Goal: Task Accomplishment & Management: Manage account settings

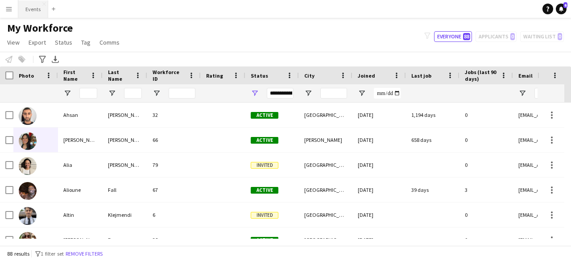
click at [29, 12] on button "Events Close" at bounding box center [33, 8] width 30 height 17
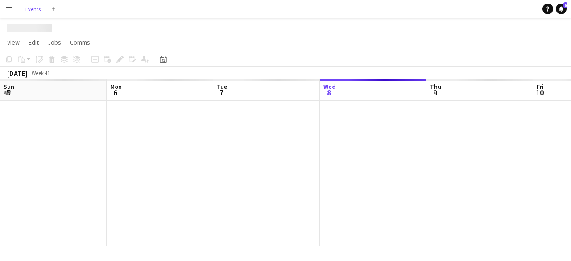
scroll to position [0, 213]
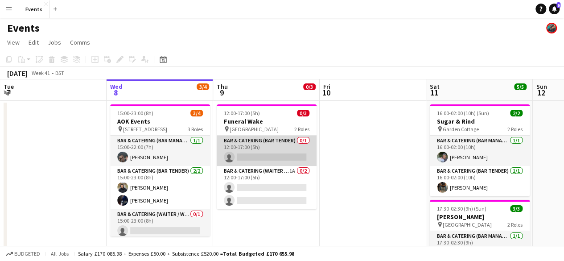
click at [247, 140] on app-card-role "Bar & Catering (Bar Tender) 0/1 12:00-17:00 (5h) single-neutral-actions" at bounding box center [267, 151] width 100 height 30
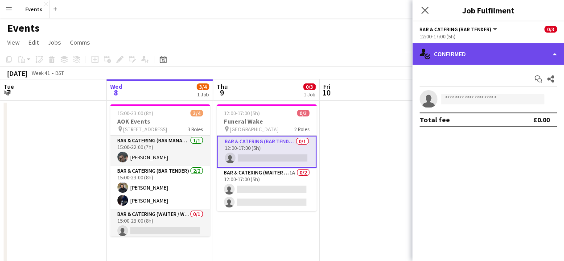
click at [471, 58] on div "single-neutral-actions-check-2 Confirmed" at bounding box center [488, 53] width 152 height 21
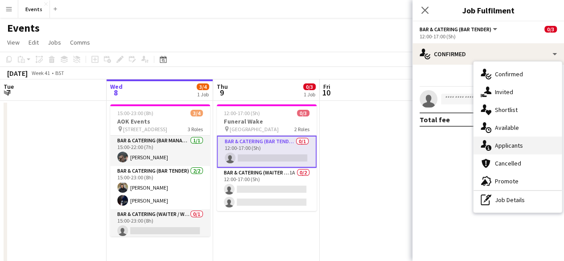
click at [494, 139] on div "single-neutral-actions-information Applicants" at bounding box center [517, 145] width 88 height 18
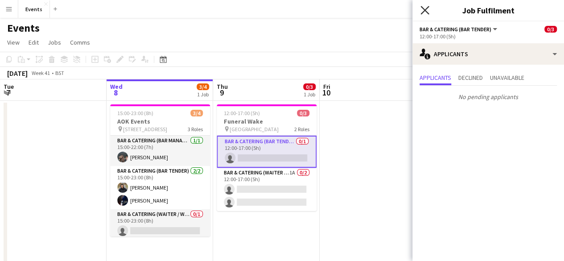
click at [426, 14] on icon "Close pop-in" at bounding box center [424, 10] width 8 height 8
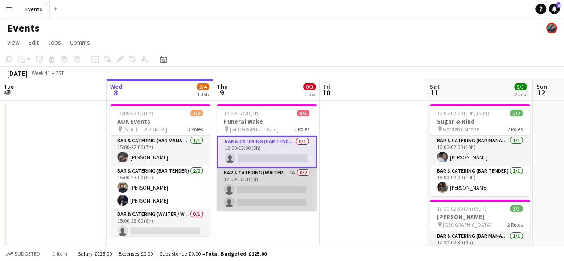
click at [269, 173] on app-card-role "Bar & Catering (Waiter / waitress) 1A 0/2 12:00-17:00 (5h) single-neutral-actio…" at bounding box center [267, 189] width 100 height 43
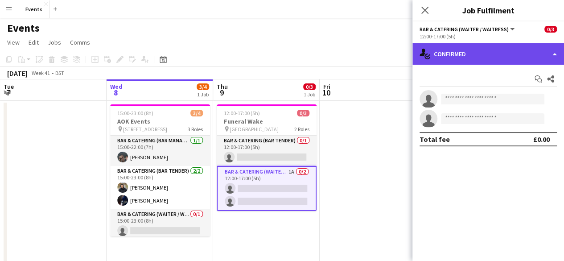
click at [451, 58] on div "single-neutral-actions-check-2 Confirmed" at bounding box center [488, 53] width 152 height 21
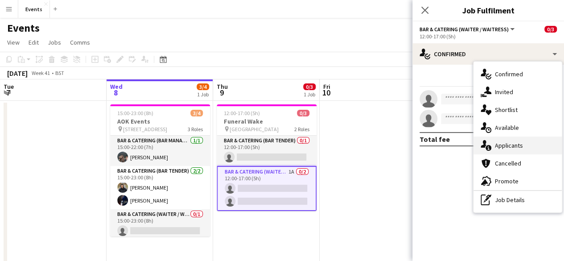
click at [487, 145] on icon at bounding box center [488, 148] width 6 height 6
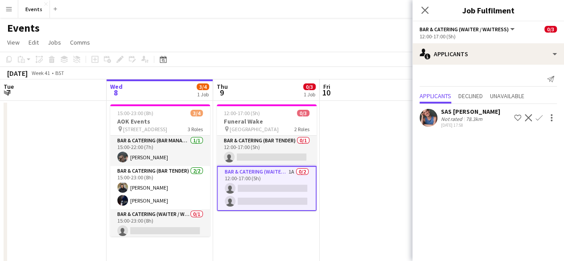
click at [422, 16] on div "Close pop-in" at bounding box center [424, 10] width 25 height 21
click at [419, 13] on div "Close pop-in" at bounding box center [424, 10] width 25 height 21
click at [424, 9] on icon at bounding box center [424, 10] width 8 height 8
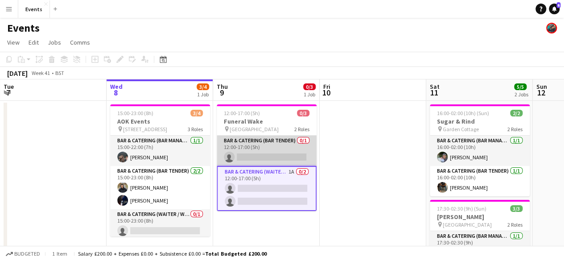
click at [243, 142] on app-card-role "Bar & Catering (Bar Tender) 0/1 12:00-17:00 (5h) single-neutral-actions" at bounding box center [267, 151] width 100 height 30
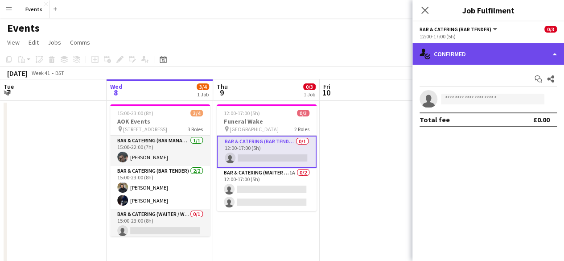
click at [485, 50] on div "single-neutral-actions-check-2 Confirmed" at bounding box center [488, 53] width 152 height 21
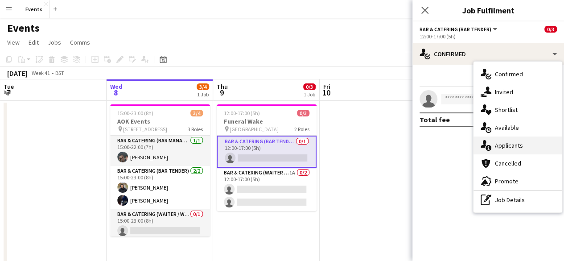
click at [507, 143] on span "Applicants" at bounding box center [509, 145] width 28 height 8
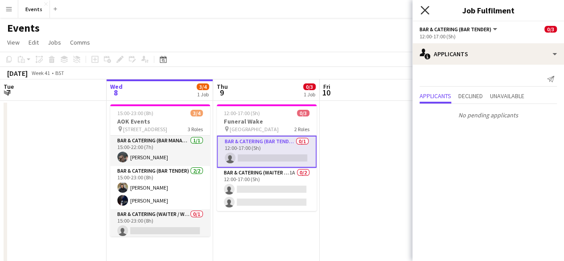
click at [423, 9] on icon at bounding box center [424, 10] width 8 height 8
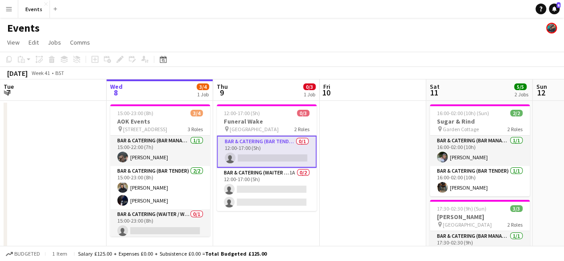
click at [9, 8] on app-icon "Menu" at bounding box center [8, 8] width 7 height 7
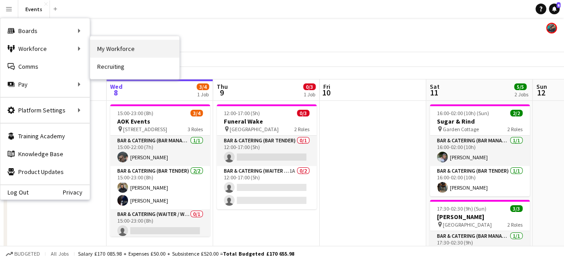
click at [112, 50] on link "My Workforce" at bounding box center [134, 49] width 89 height 18
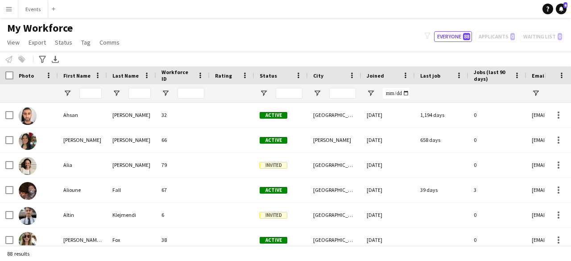
type input "**********"
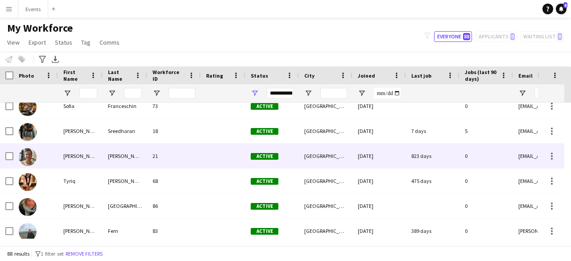
scroll to position [2060, 0]
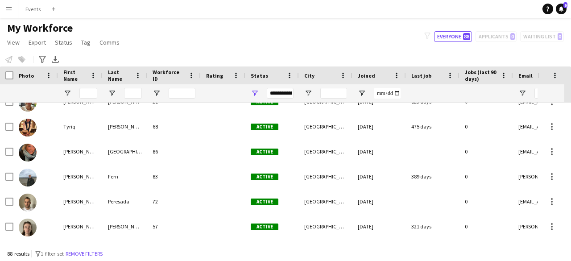
click at [7, 12] on app-icon "Menu" at bounding box center [8, 8] width 7 height 7
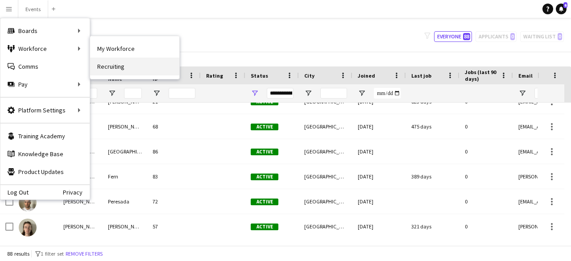
click at [96, 63] on link "Recruiting" at bounding box center [134, 67] width 89 height 18
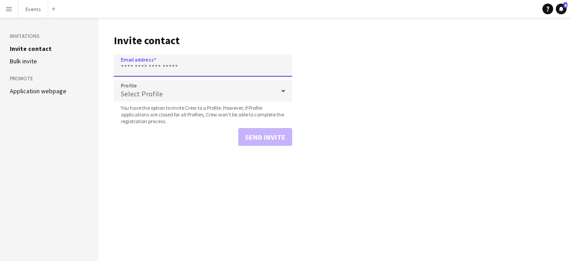
click at [177, 67] on input "Email address" at bounding box center [203, 65] width 178 height 22
paste input "**********"
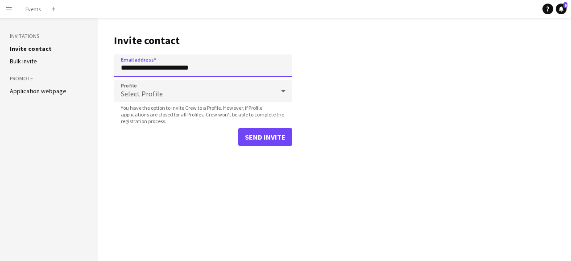
type input "**********"
click at [239, 93] on div "Select Profile" at bounding box center [194, 90] width 160 height 21
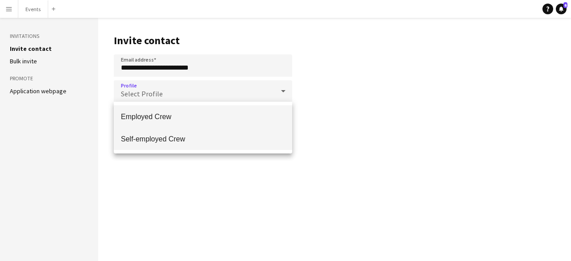
click at [177, 136] on span "Self-employed Crew" at bounding box center [203, 139] width 164 height 8
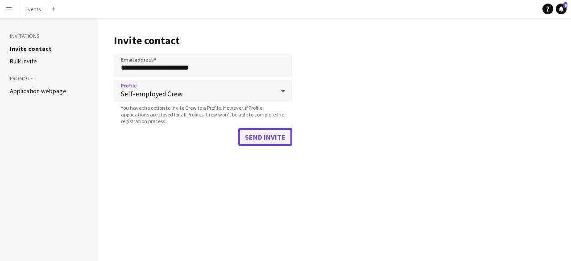
click at [252, 137] on button "Send invite" at bounding box center [265, 137] width 54 height 18
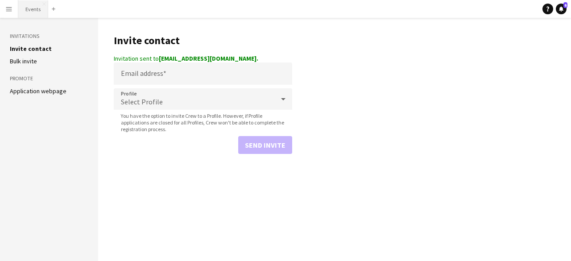
click at [29, 5] on button "Events Close" at bounding box center [33, 8] width 30 height 17
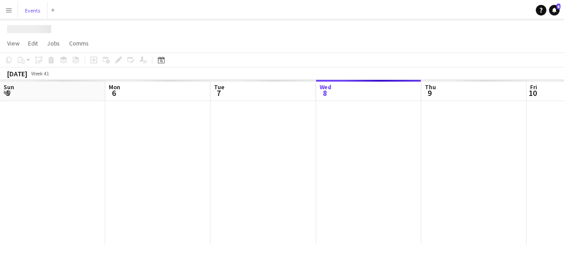
scroll to position [0, 213]
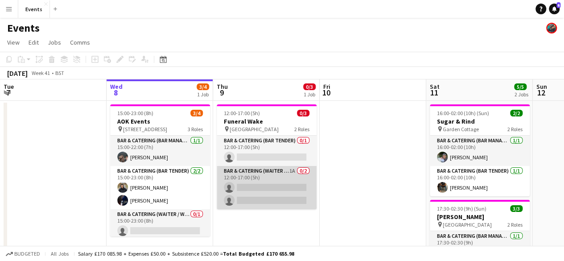
click at [280, 181] on app-card-role "Bar & Catering (Waiter / waitress) 1A 0/2 12:00-17:00 (5h) single-neutral-actio…" at bounding box center [267, 187] width 100 height 43
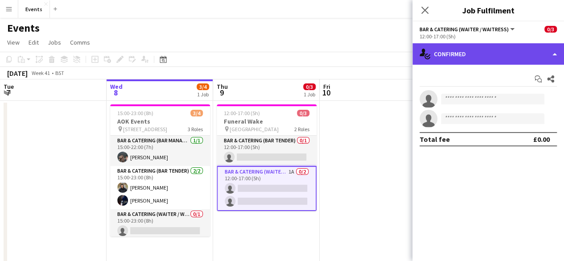
click at [443, 58] on div "single-neutral-actions-check-2 Confirmed" at bounding box center [488, 53] width 152 height 21
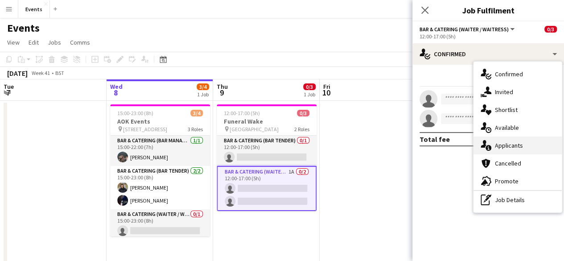
click at [513, 152] on div "single-neutral-actions-information Applicants" at bounding box center [517, 145] width 88 height 18
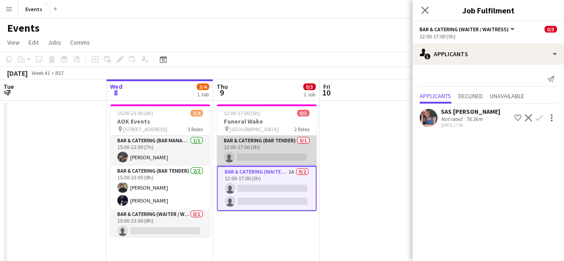
click at [260, 144] on app-card-role "Bar & Catering (Bar Tender) 0/1 12:00-17:00 (5h) single-neutral-actions" at bounding box center [267, 151] width 100 height 30
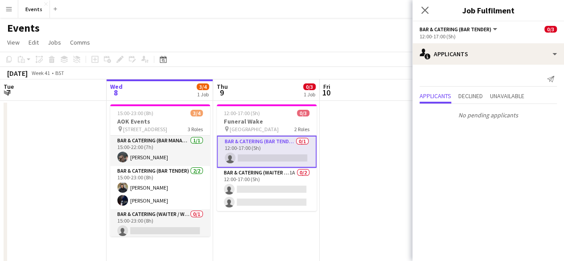
click at [428, 3] on div "Close pop-in" at bounding box center [424, 10] width 25 height 21
click at [427, 12] on icon at bounding box center [424, 10] width 8 height 8
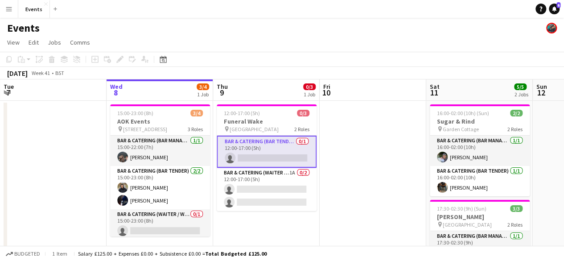
click at [267, 147] on app-card-role "Bar & Catering (Bar Tender) 0/1 12:00-17:00 (5h) single-neutral-actions" at bounding box center [267, 152] width 100 height 32
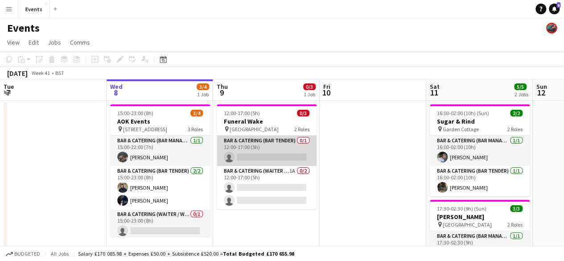
click at [279, 154] on app-card-role "Bar & Catering (Bar Tender) 0/1 12:00-17:00 (5h) single-neutral-actions" at bounding box center [267, 151] width 100 height 30
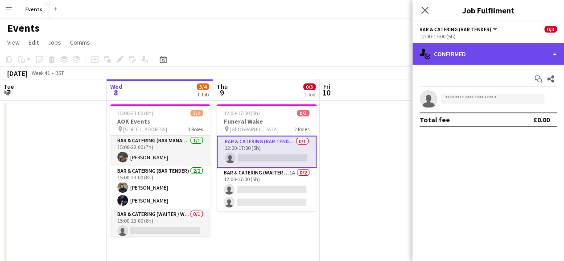
click at [452, 59] on div "single-neutral-actions-check-2 Confirmed" at bounding box center [488, 53] width 152 height 21
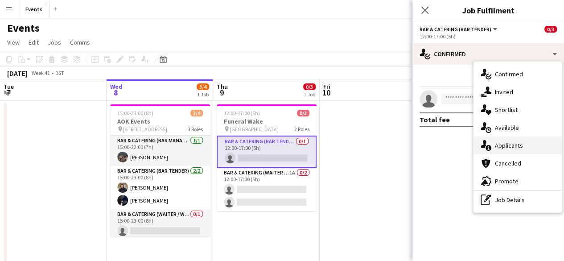
click at [491, 142] on div "single-neutral-actions-information Applicants" at bounding box center [517, 145] width 88 height 18
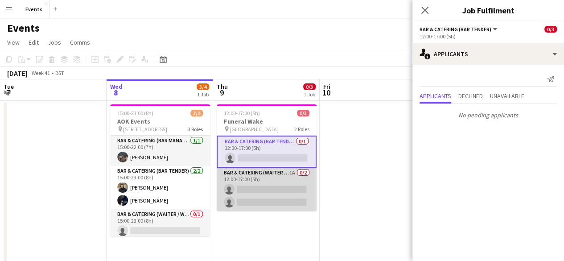
click at [251, 173] on app-card-role "Bar & Catering (Waiter / waitress) 1A 0/2 12:00-17:00 (5h) single-neutral-actio…" at bounding box center [267, 189] width 100 height 43
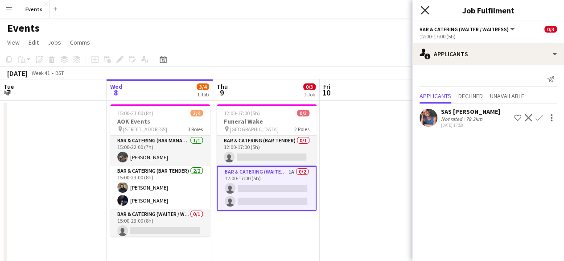
click at [421, 7] on icon at bounding box center [424, 10] width 8 height 8
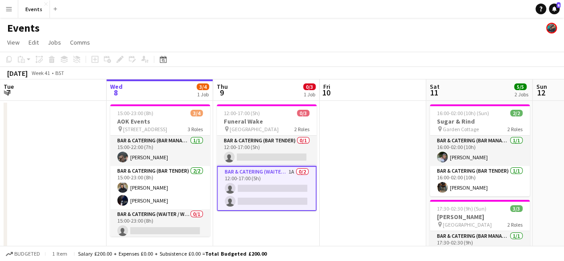
click at [288, 174] on app-card-role "Bar & Catering (Waiter / waitress) 1A 0/2 12:00-17:00 (5h) single-neutral-actio…" at bounding box center [267, 188] width 100 height 45
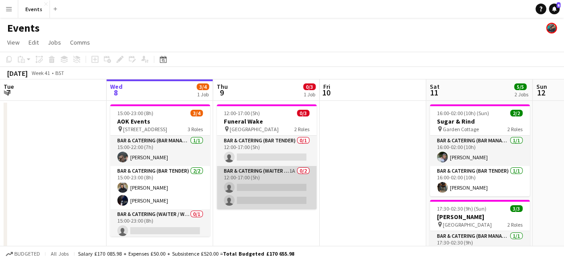
click at [288, 174] on app-card-role "Bar & Catering (Waiter / waitress) 1A 0/2 12:00-17:00 (5h) single-neutral-actio…" at bounding box center [267, 187] width 100 height 43
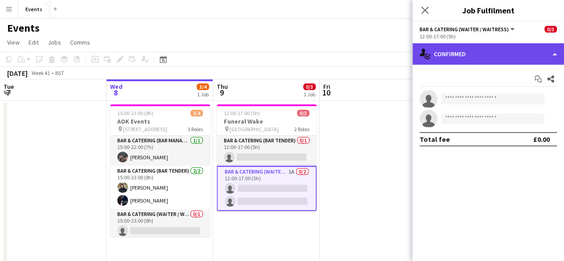
click at [472, 56] on div "single-neutral-actions-check-2 Confirmed" at bounding box center [488, 53] width 152 height 21
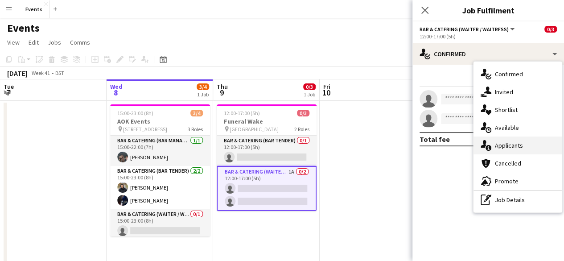
click at [494, 140] on div "single-neutral-actions-information Applicants" at bounding box center [517, 145] width 88 height 18
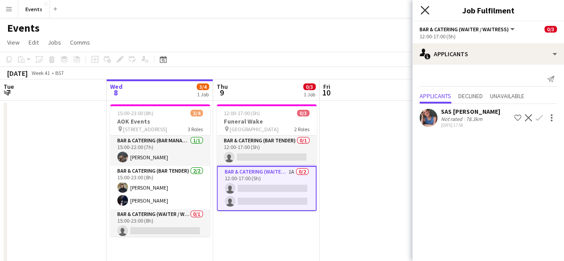
click at [426, 8] on icon at bounding box center [424, 10] width 8 height 8
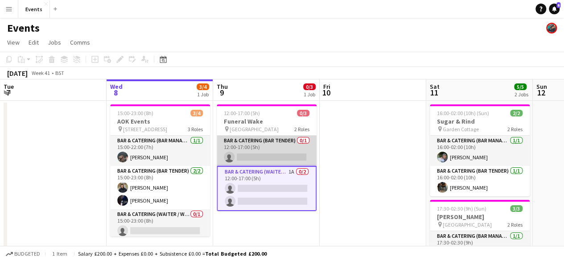
click at [263, 150] on app-card-role "Bar & Catering (Bar Tender) 0/1 12:00-17:00 (5h) single-neutral-actions" at bounding box center [267, 151] width 100 height 30
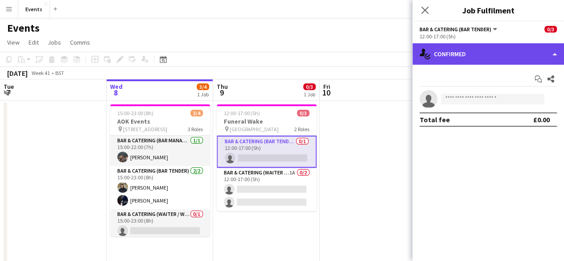
click at [441, 58] on div "single-neutral-actions-check-2 Confirmed" at bounding box center [488, 53] width 152 height 21
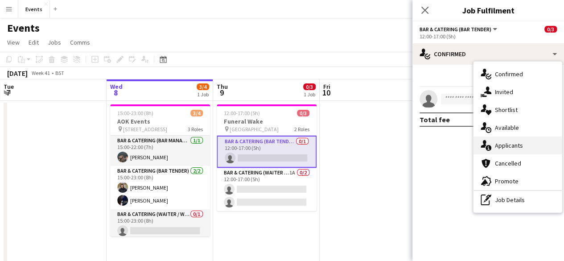
click at [495, 142] on span "Applicants" at bounding box center [509, 145] width 28 height 8
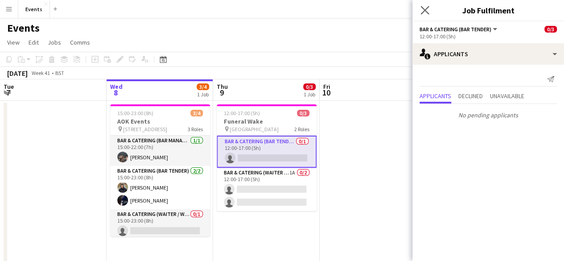
click at [429, 7] on app-icon "Close pop-in" at bounding box center [425, 10] width 13 height 13
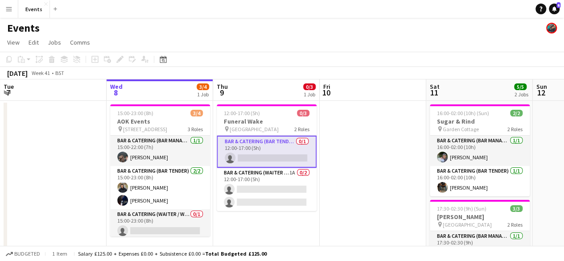
click at [284, 144] on app-card-role "Bar & Catering (Bar Tender) 0/1 12:00-17:00 (5h) single-neutral-actions" at bounding box center [267, 152] width 100 height 32
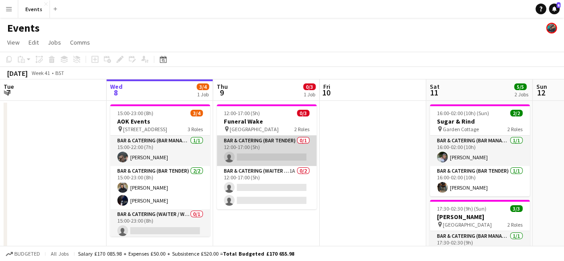
click at [267, 150] on app-card-role "Bar & Catering (Bar Tender) 0/1 12:00-17:00 (5h) single-neutral-actions" at bounding box center [267, 151] width 100 height 30
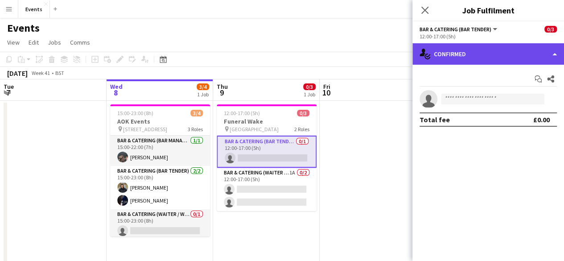
click at [465, 58] on div "single-neutral-actions-check-2 Confirmed" at bounding box center [488, 53] width 152 height 21
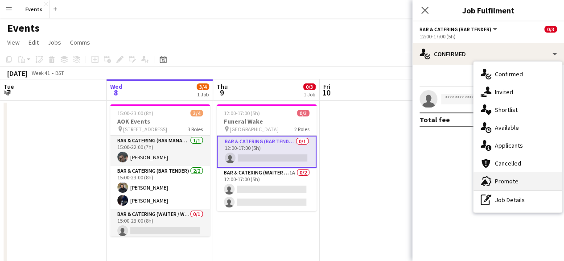
click at [484, 176] on icon "advertising-megaphone" at bounding box center [486, 181] width 11 height 11
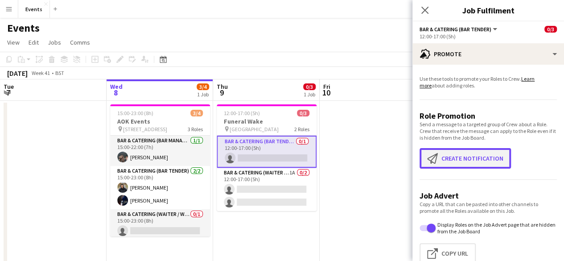
click at [452, 156] on button "Create notification Create notification" at bounding box center [464, 158] width 91 height 21
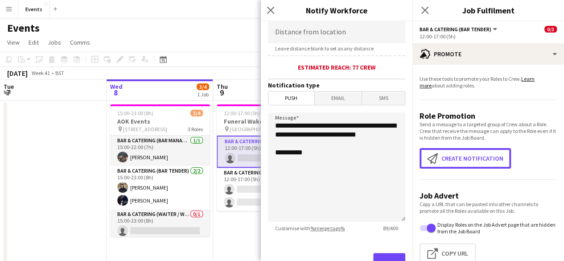
scroll to position [230, 0]
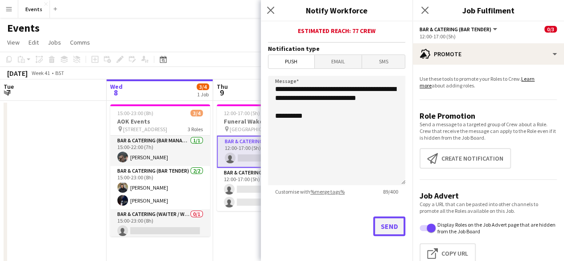
click at [383, 222] on button "Send" at bounding box center [389, 226] width 32 height 20
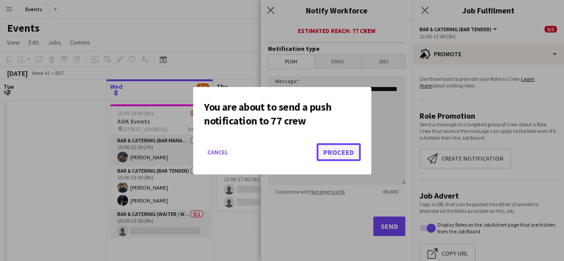
click at [337, 152] on button "Proceed" at bounding box center [339, 152] width 44 height 18
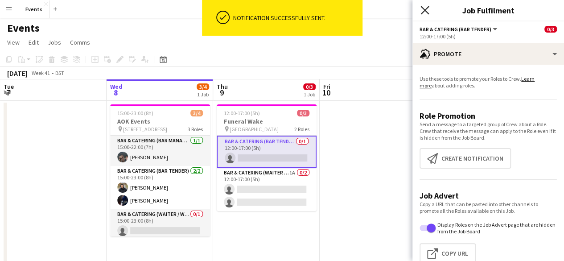
click at [428, 6] on icon "Close pop-in" at bounding box center [424, 10] width 8 height 8
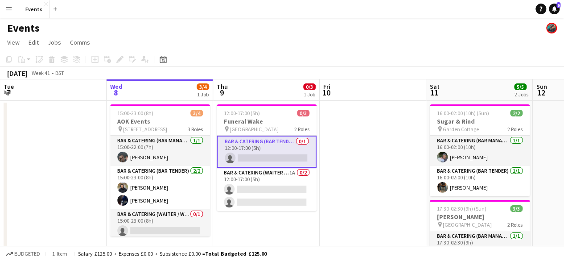
click at [266, 140] on app-card-role "Bar & Catering (Bar Tender) 0/1 12:00-17:00 (5h) single-neutral-actions" at bounding box center [267, 152] width 100 height 32
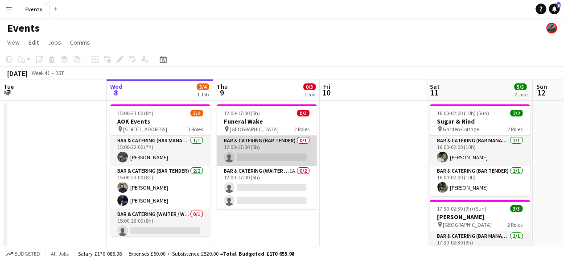
click at [266, 140] on app-card-role "Bar & Catering (Bar Tender) 0/1 12:00-17:00 (5h) single-neutral-actions" at bounding box center [267, 151] width 100 height 30
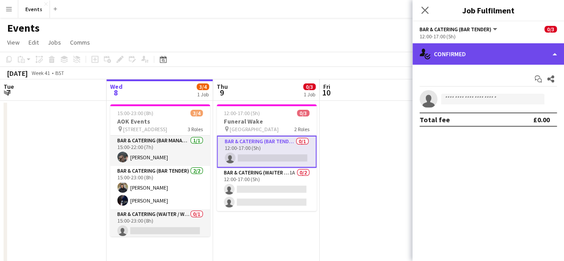
click at [484, 46] on div "single-neutral-actions-check-2 Confirmed" at bounding box center [488, 53] width 152 height 21
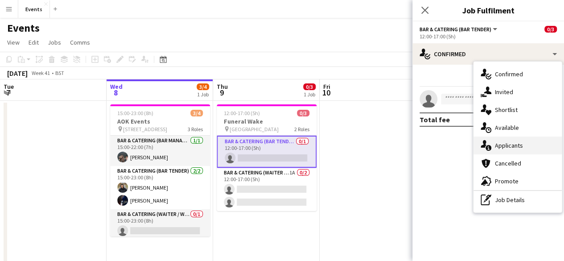
click at [497, 147] on span "Applicants" at bounding box center [509, 145] width 28 height 8
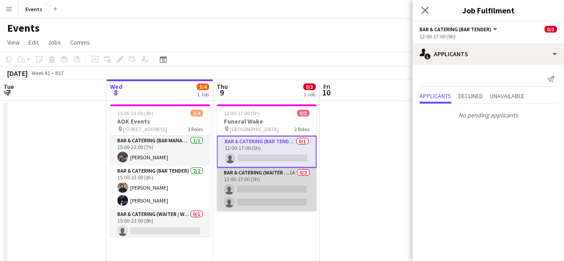
click at [240, 173] on app-card-role "Bar & Catering (Waiter / waitress) 1A 0/2 12:00-17:00 (5h) single-neutral-actio…" at bounding box center [267, 189] width 100 height 43
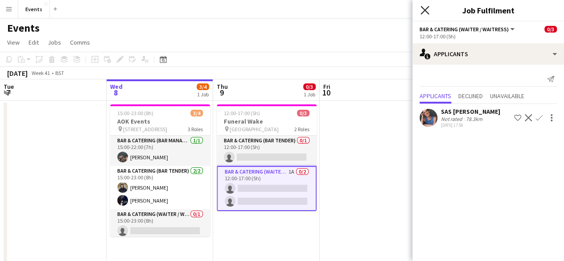
click at [424, 9] on icon at bounding box center [424, 10] width 8 height 8
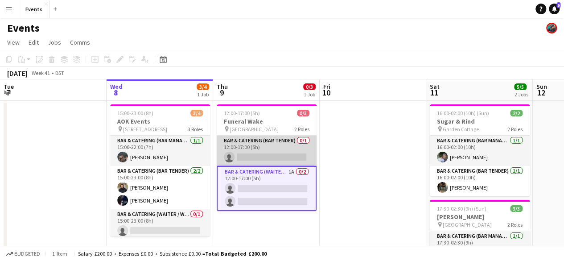
click at [265, 137] on app-card-role "Bar & Catering (Bar Tender) 0/1 12:00-17:00 (5h) single-neutral-actions" at bounding box center [267, 151] width 100 height 30
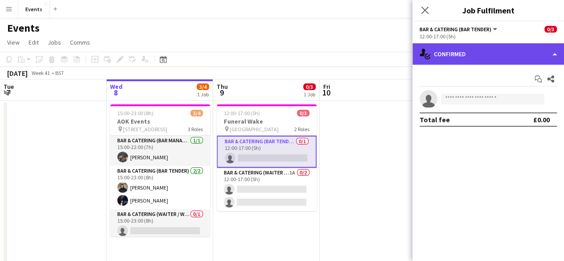
click at [465, 46] on div "single-neutral-actions-check-2 Confirmed" at bounding box center [488, 53] width 152 height 21
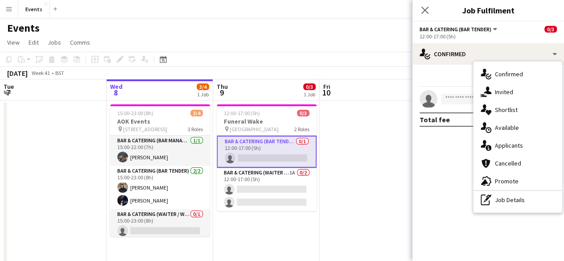
click at [493, 141] on div "single-neutral-actions-information Applicants" at bounding box center [517, 145] width 88 height 18
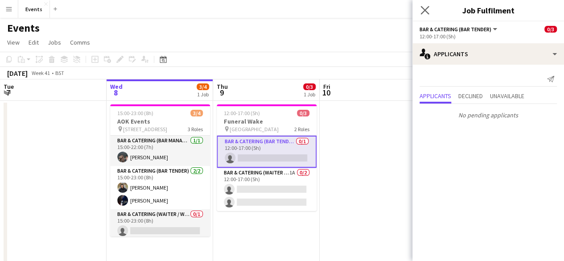
click at [423, 5] on app-icon "Close pop-in" at bounding box center [425, 10] width 13 height 13
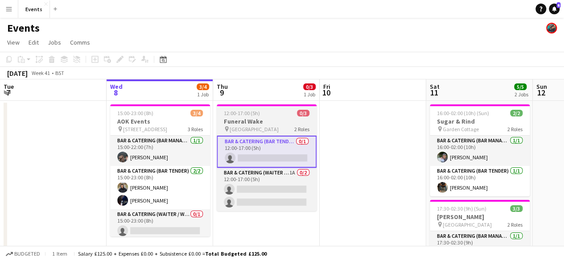
click at [251, 120] on h3 "Funeral Wake" at bounding box center [267, 121] width 100 height 8
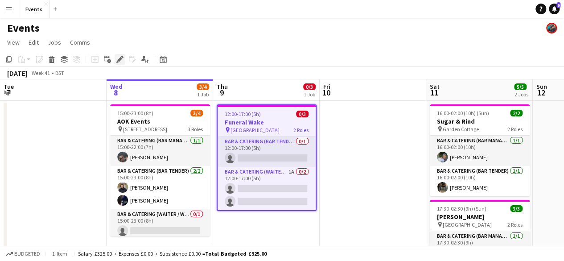
click at [120, 59] on icon at bounding box center [119, 59] width 5 height 5
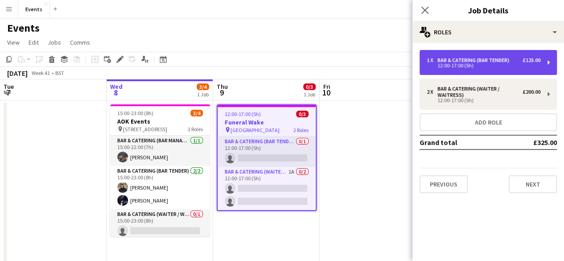
click at [485, 59] on div "Bar & Catering (Bar Tender)" at bounding box center [474, 60] width 75 height 6
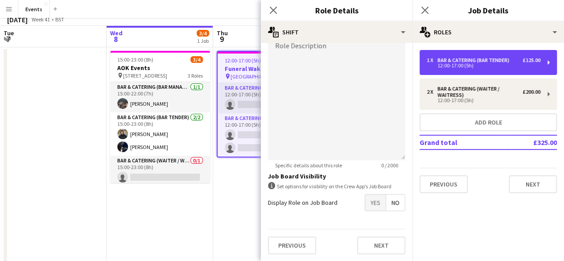
scroll to position [0, 0]
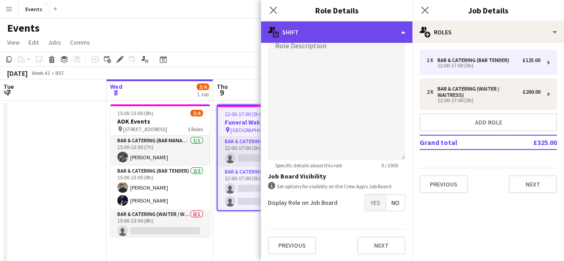
click at [381, 26] on div "multiple-actions-text Shift" at bounding box center [337, 31] width 152 height 21
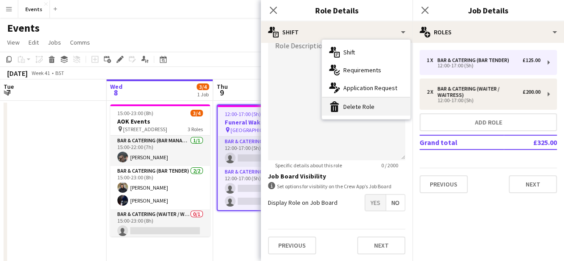
click at [374, 109] on div "bin-2 Delete Role" at bounding box center [366, 107] width 88 height 18
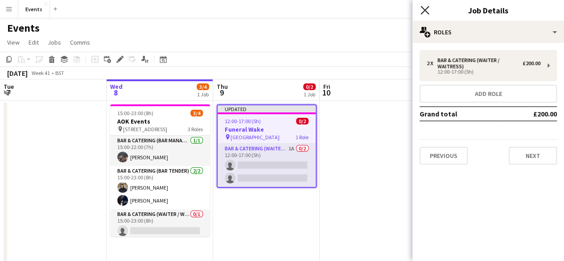
click at [426, 8] on icon at bounding box center [424, 10] width 8 height 8
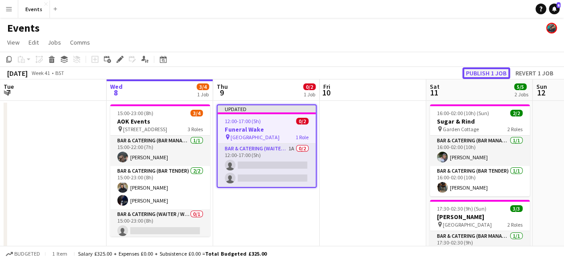
click at [480, 72] on button "Publish 1 job" at bounding box center [486, 73] width 48 height 12
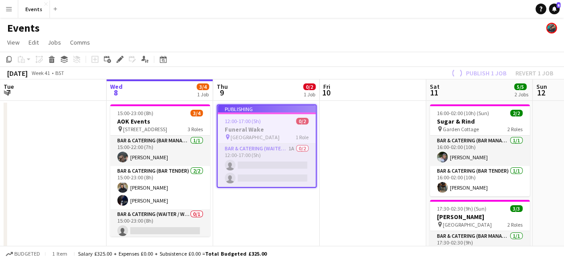
click at [260, 152] on app-job-card "Publishing 12:00-17:00 (5h) 0/2 Funeral Wake pin [GEOGRAPHIC_DATA] 1 Role Bar &…" at bounding box center [267, 145] width 100 height 83
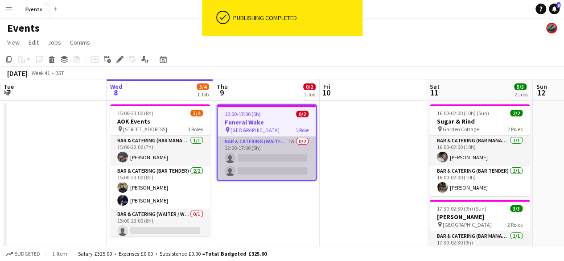
click at [277, 144] on app-card-role "Bar & Catering (Waiter / waitress) 1A 0/2 12:00-17:00 (5h) single-neutral-actio…" at bounding box center [267, 157] width 98 height 43
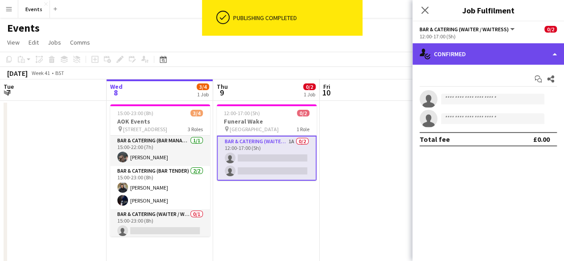
click at [457, 55] on div "single-neutral-actions-check-2 Confirmed" at bounding box center [488, 53] width 152 height 21
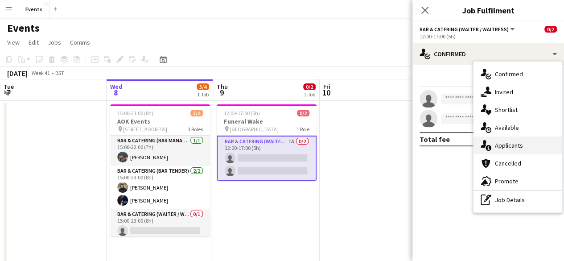
click at [490, 139] on div "single-neutral-actions-information Applicants" at bounding box center [517, 145] width 88 height 18
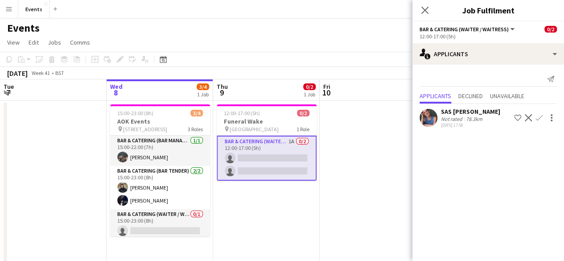
click at [541, 115] on app-icon "Confirm" at bounding box center [538, 117] width 7 height 7
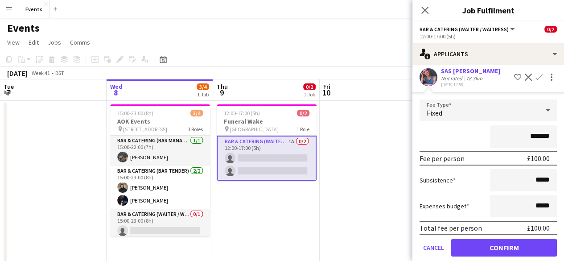
scroll to position [52, 0]
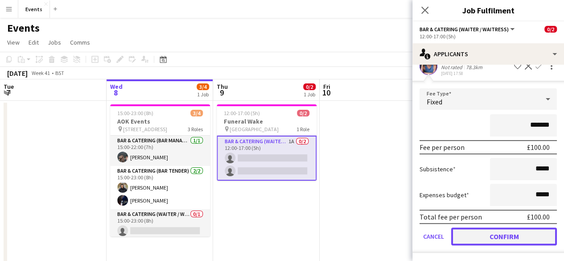
click at [516, 234] on button "Confirm" at bounding box center [504, 236] width 106 height 18
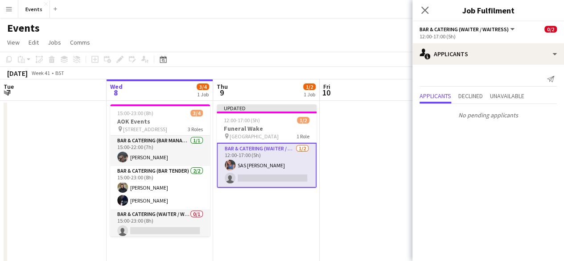
scroll to position [0, 0]
click at [421, 9] on icon "Close pop-in" at bounding box center [424, 10] width 8 height 8
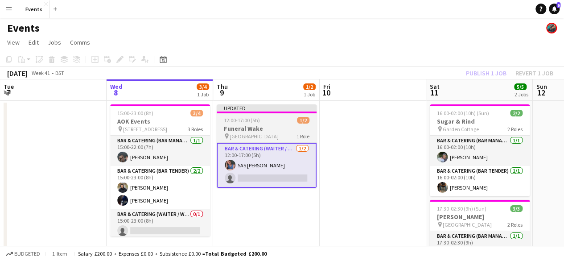
click at [247, 119] on span "12:00-17:00 (5h)" at bounding box center [242, 120] width 36 height 7
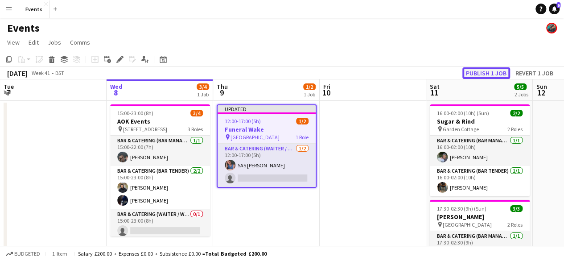
click at [492, 70] on button "Publish 1 job" at bounding box center [486, 73] width 48 height 12
